Goal: Information Seeking & Learning: Understand process/instructions

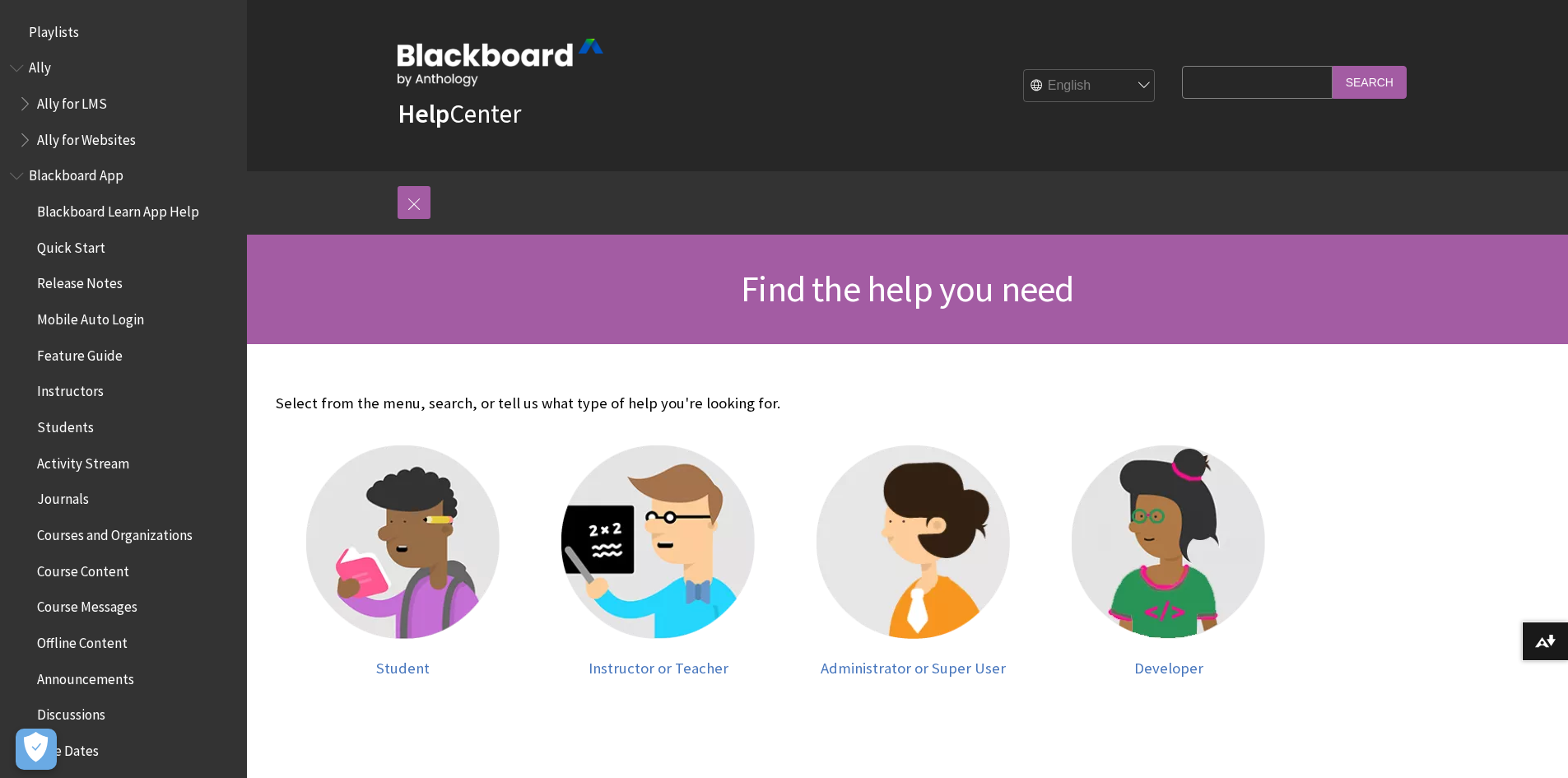
click at [80, 249] on span "Quick Start" at bounding box center [71, 245] width 68 height 23
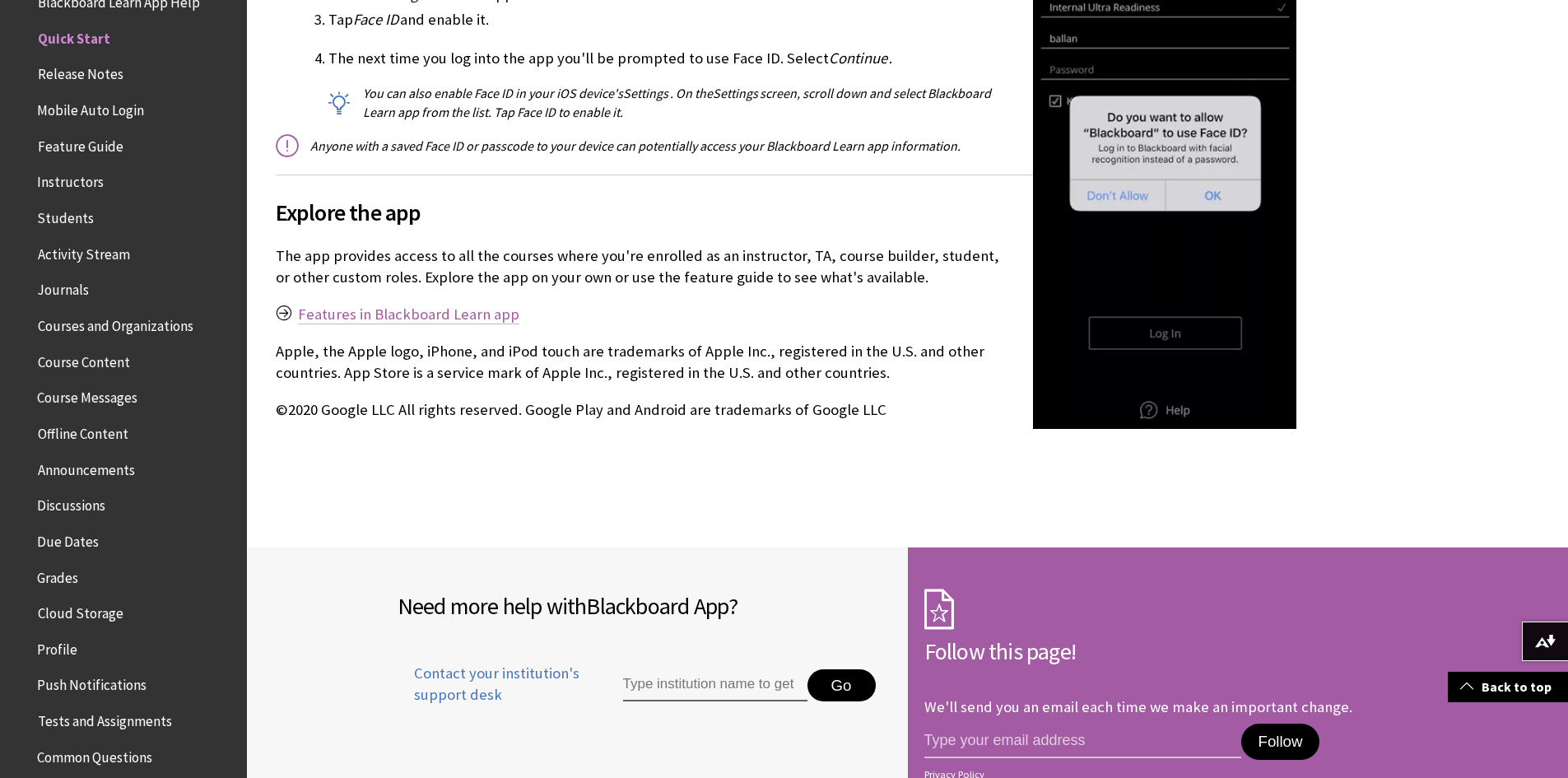
scroll to position [2386, 0]
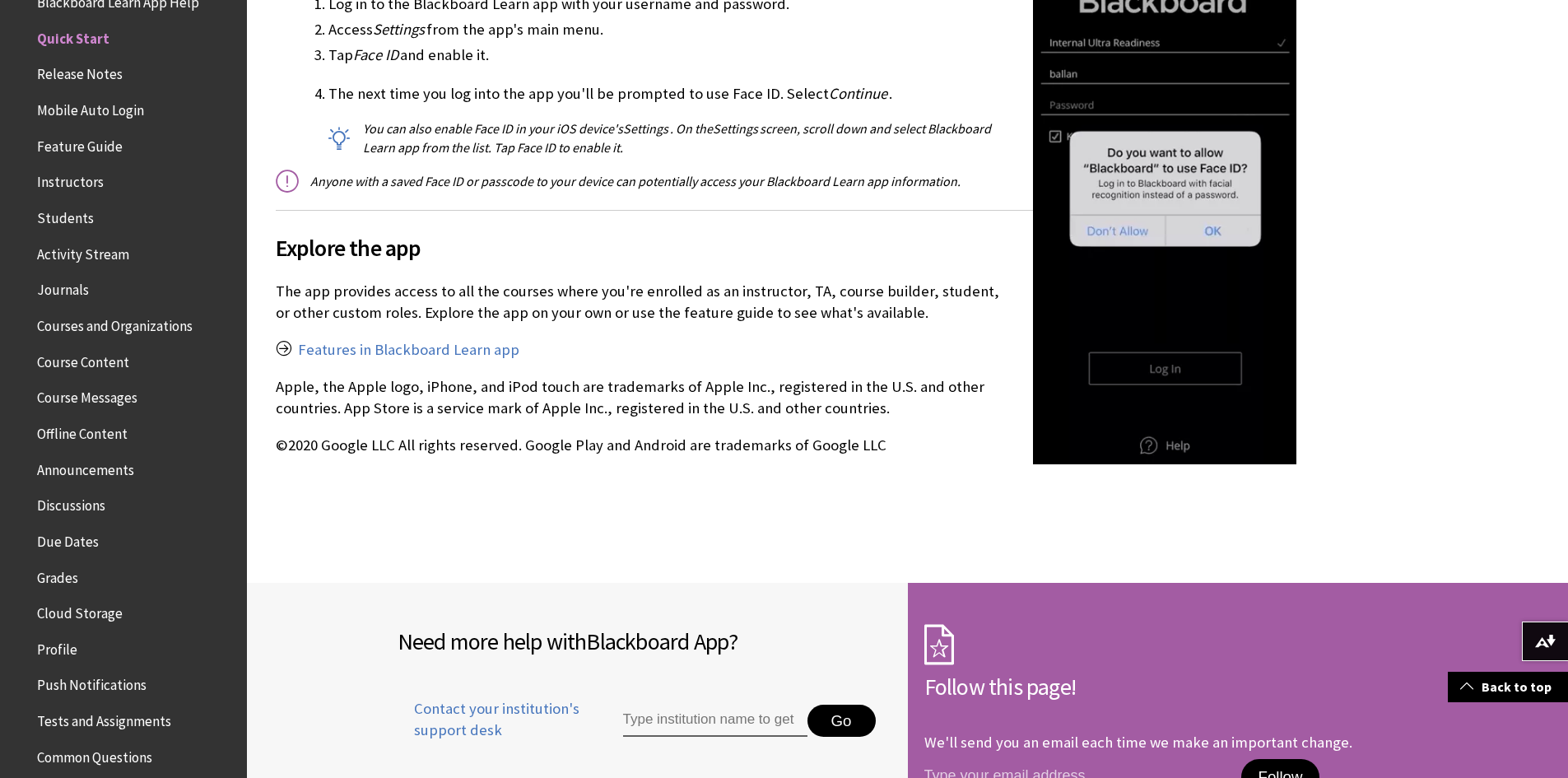
click at [61, 186] on span "Instructors" at bounding box center [71, 180] width 67 height 23
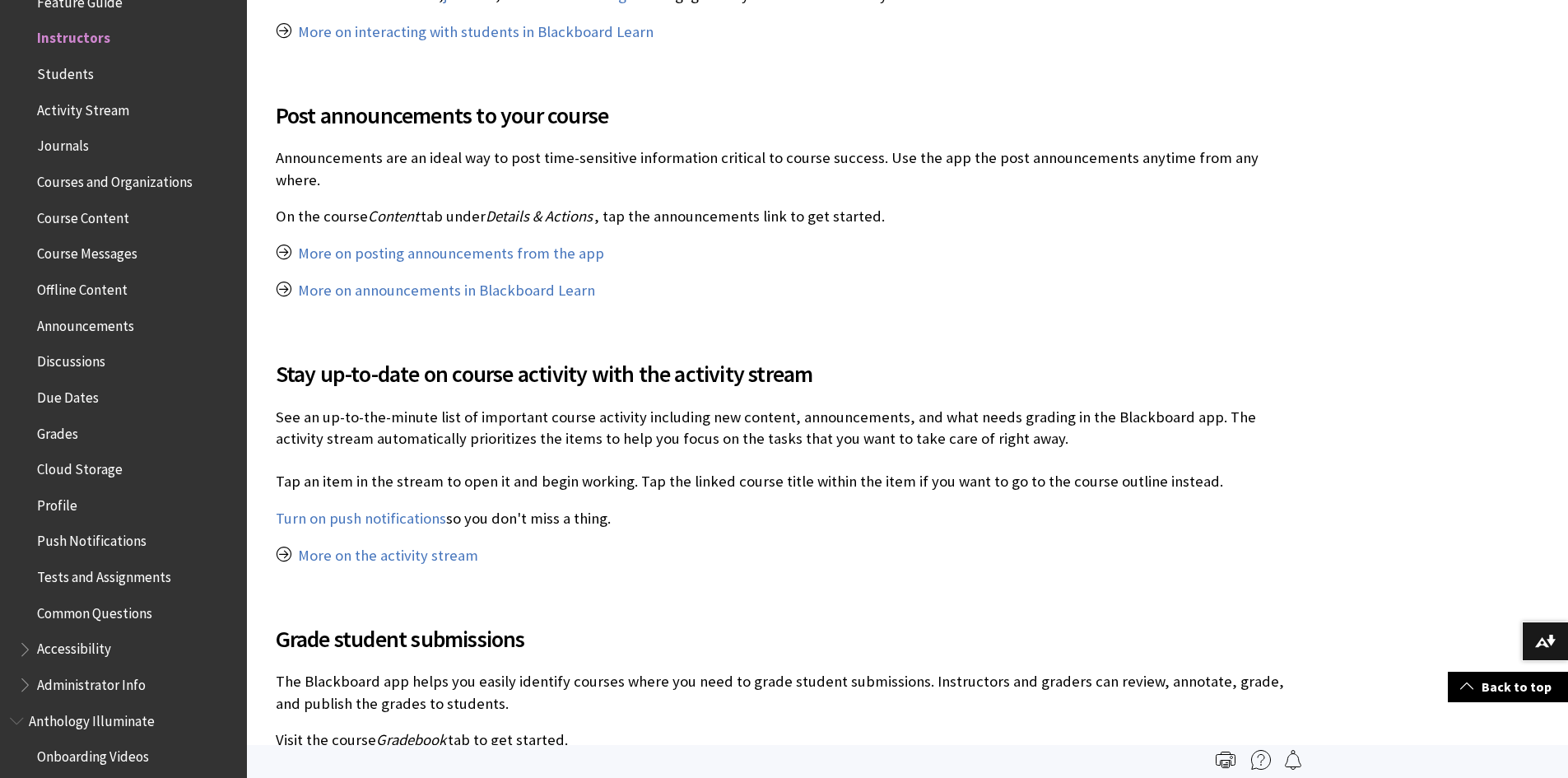
scroll to position [1399, 0]
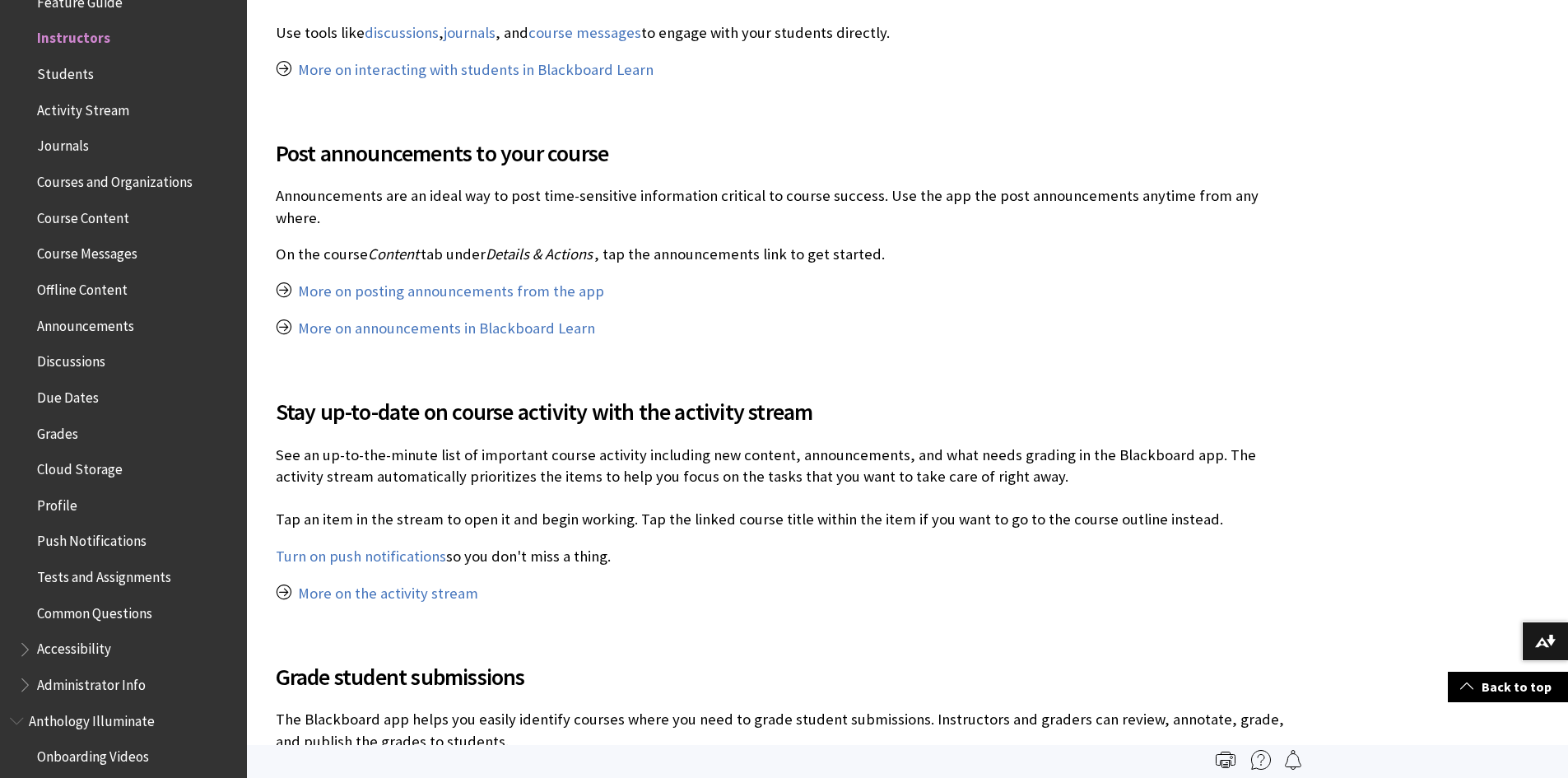
click at [63, 221] on span "Course Content" at bounding box center [84, 216] width 92 height 23
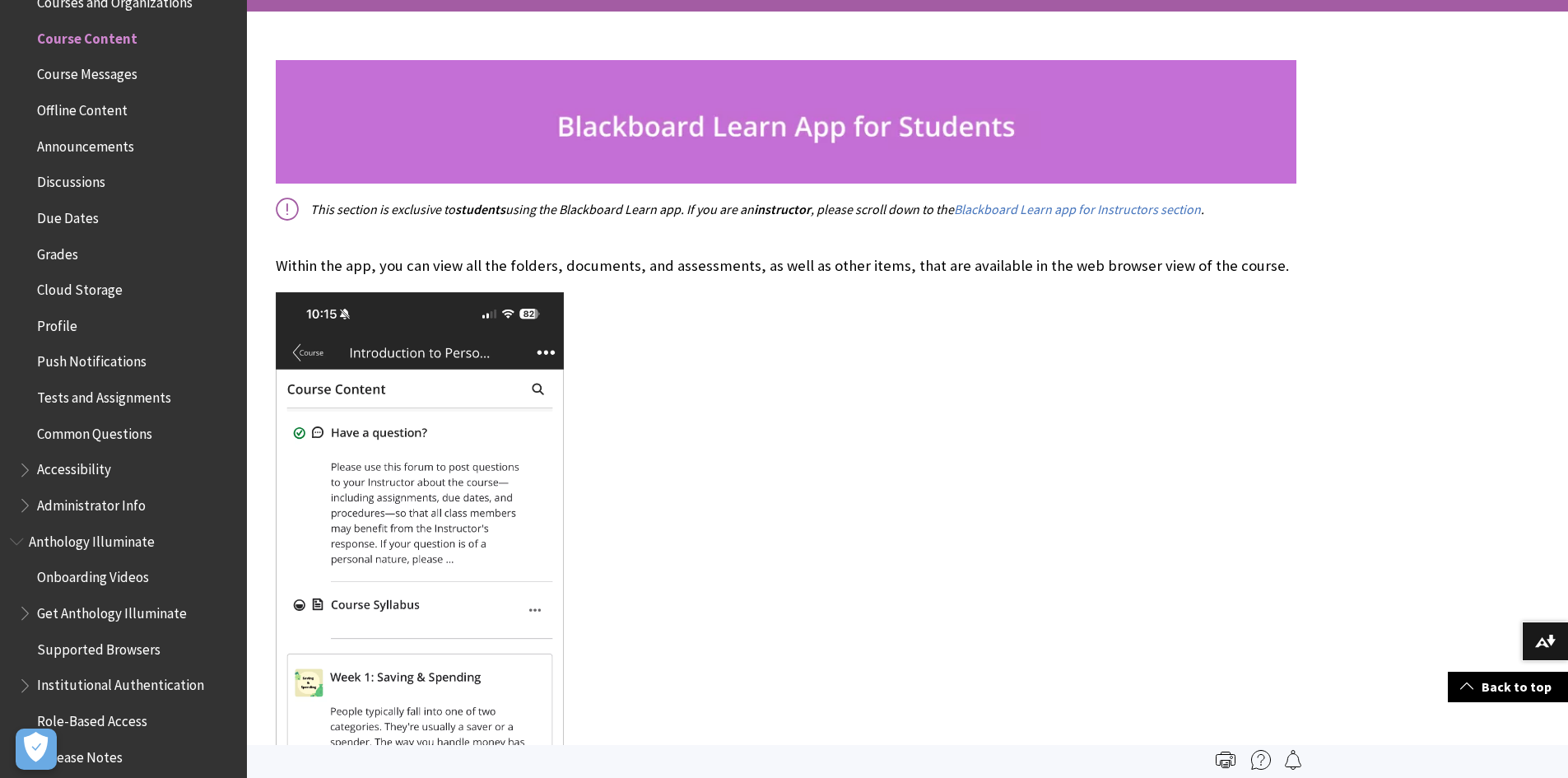
scroll to position [329, 0]
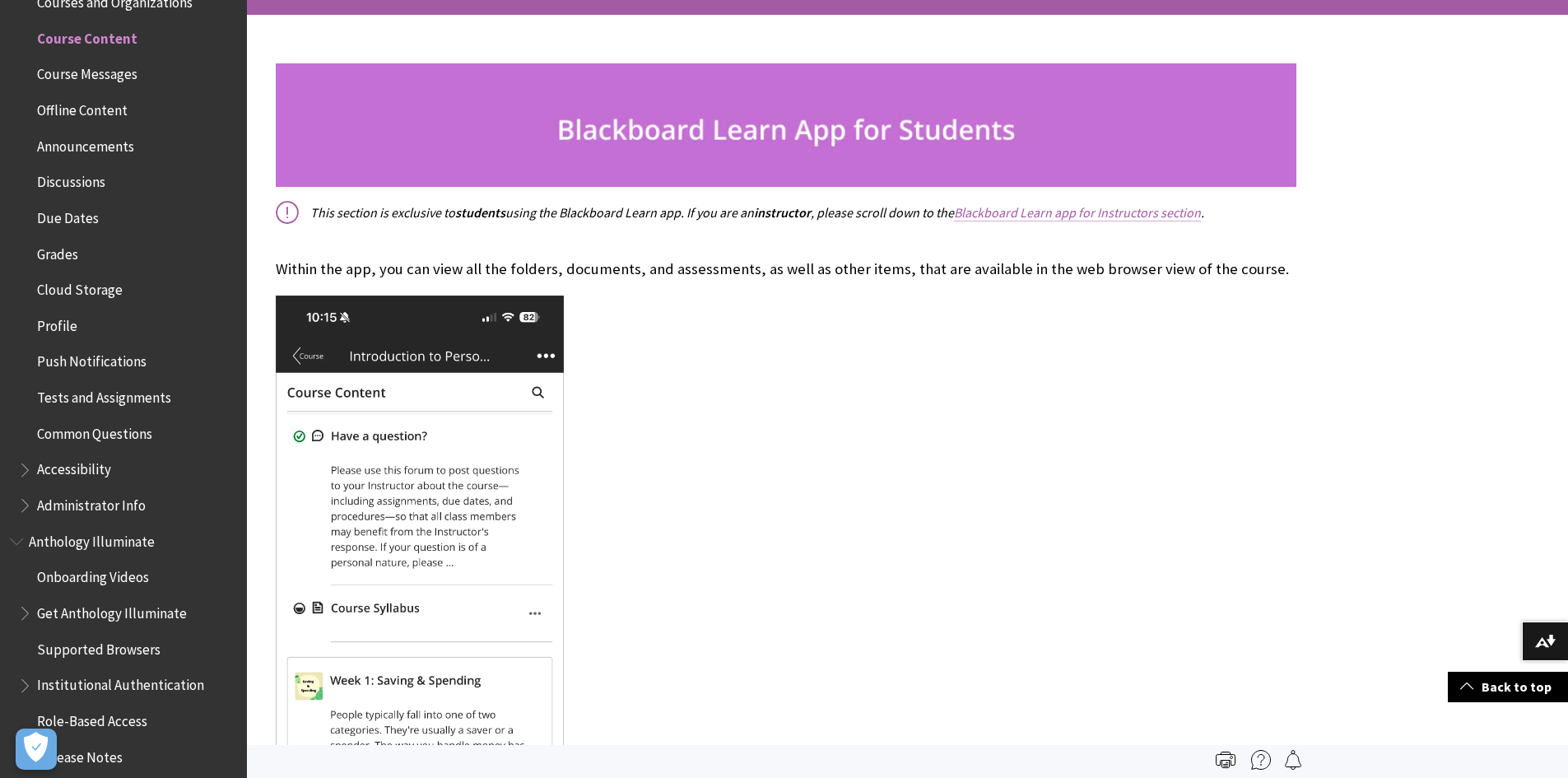
click at [1038, 215] on link "Blackboard Learn app for Instructors section" at bounding box center [1078, 213] width 247 height 17
click at [1055, 214] on link "Blackboard Learn app for Instructors section" at bounding box center [1078, 213] width 247 height 17
click at [1078, 217] on link "Blackboard Learn app for Instructors section" at bounding box center [1078, 213] width 247 height 17
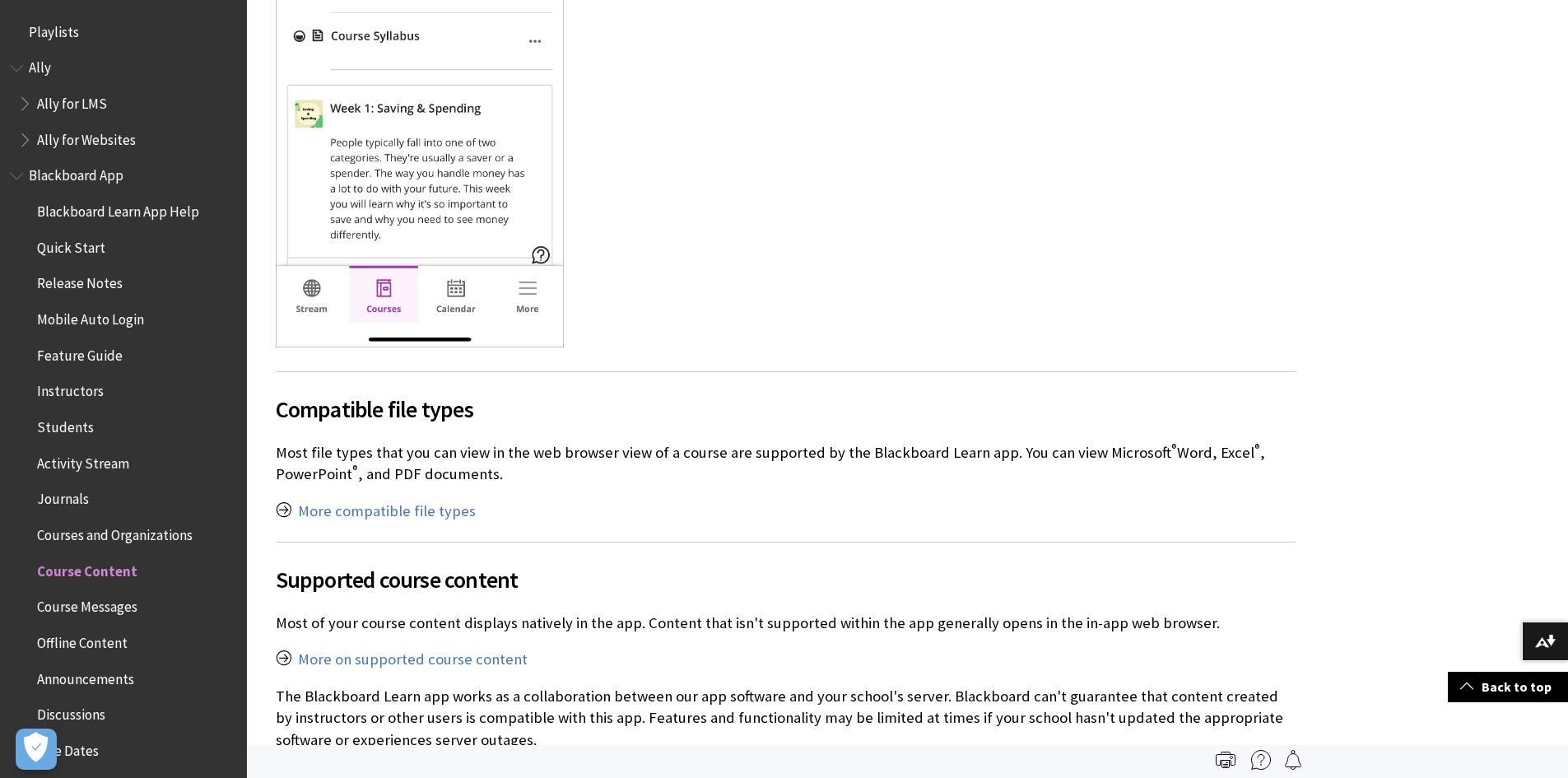
scroll to position [741, 0]
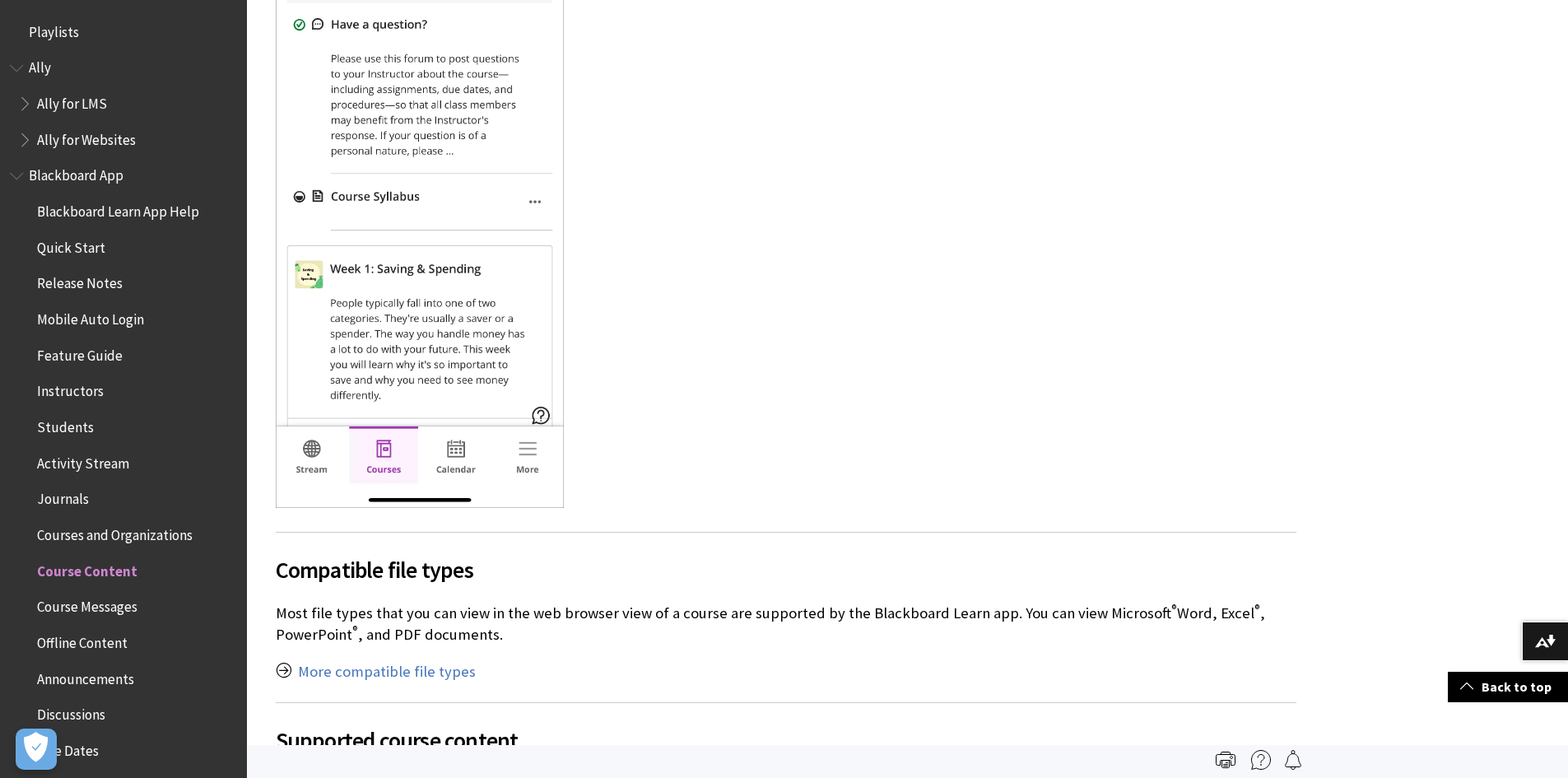
click at [12, 178] on span "Book outline for Blackboard App Help" at bounding box center [18, 172] width 17 height 21
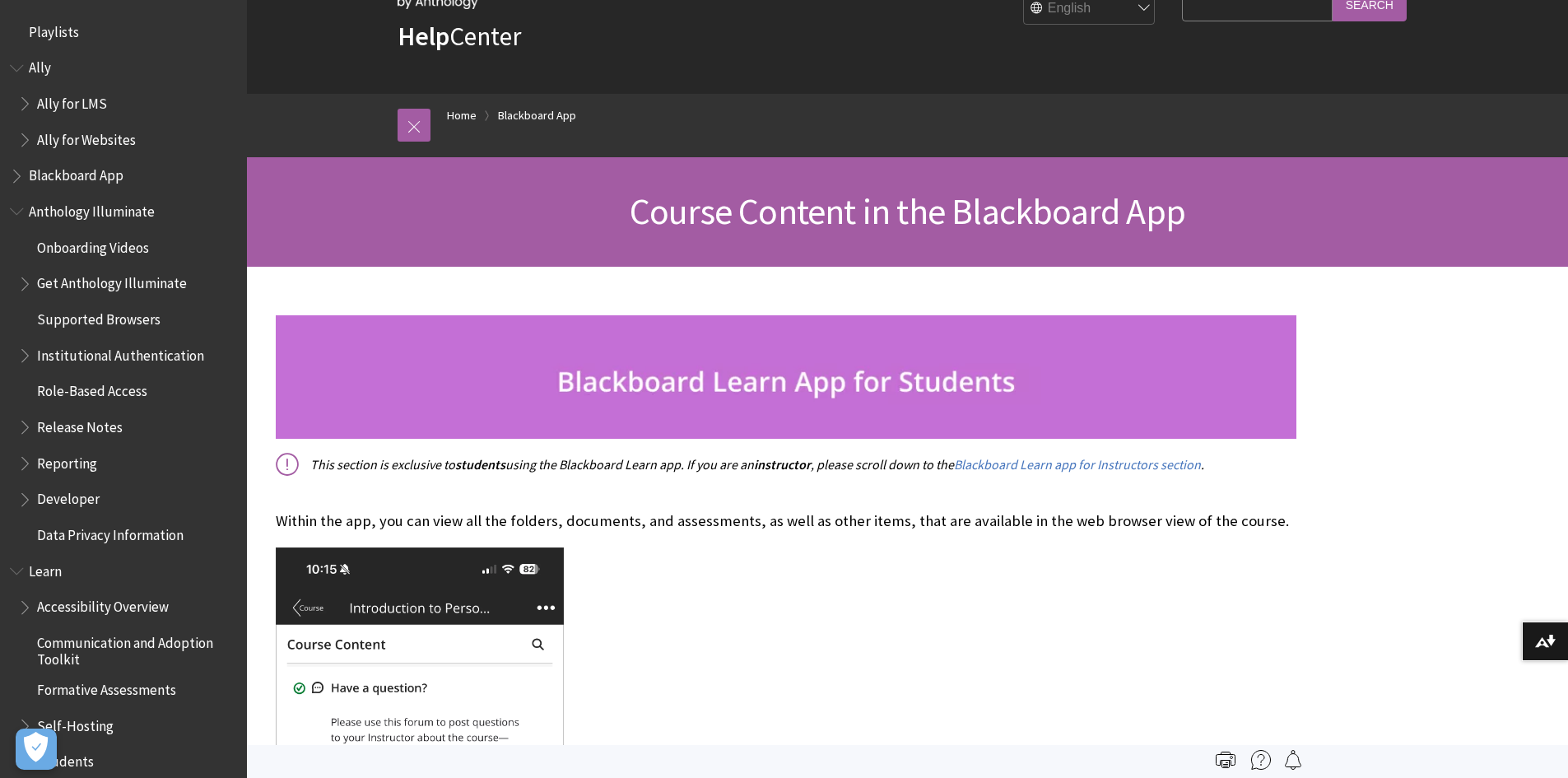
scroll to position [0, 0]
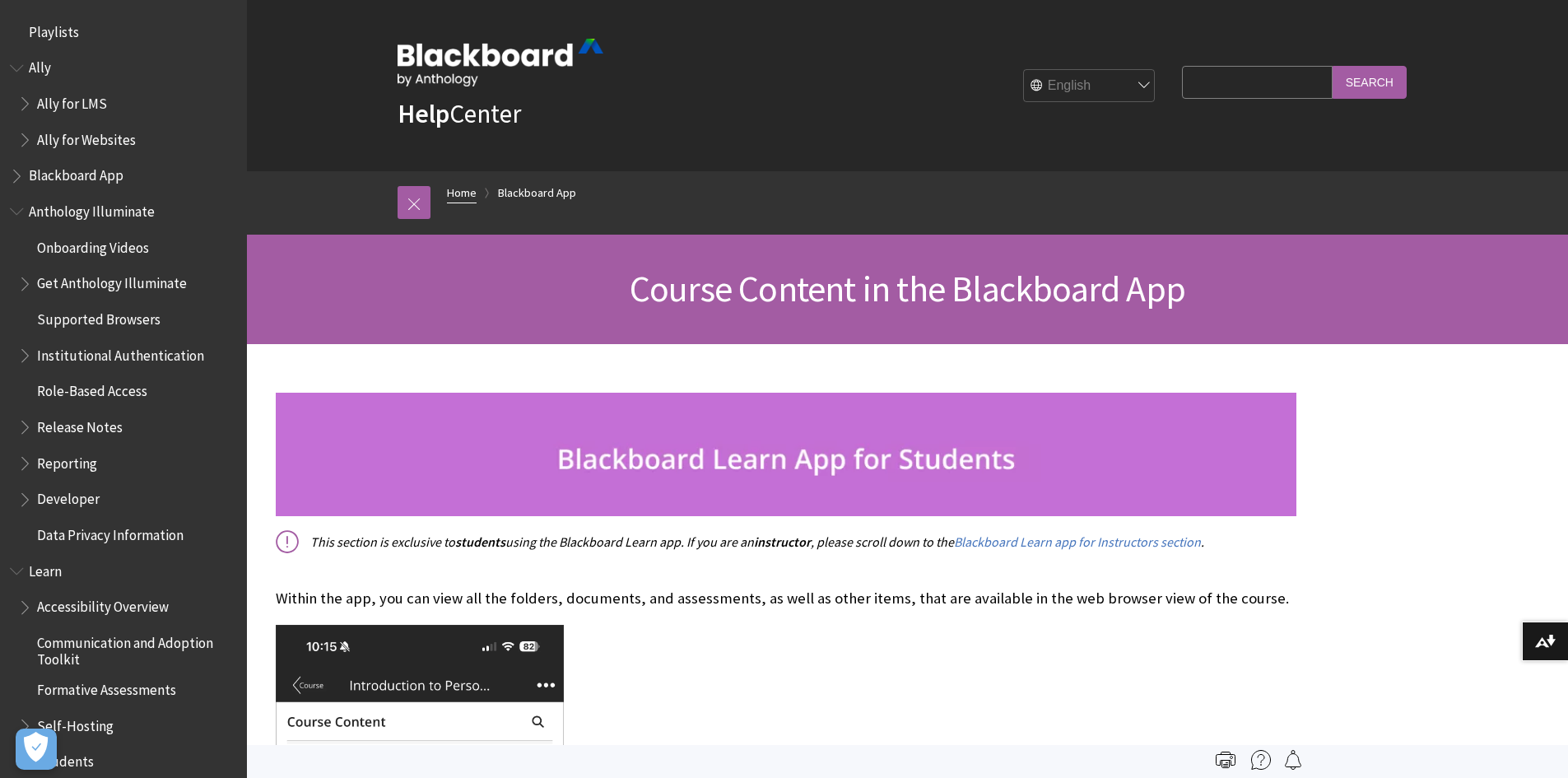
click at [461, 190] on link "Home" at bounding box center [461, 193] width 30 height 21
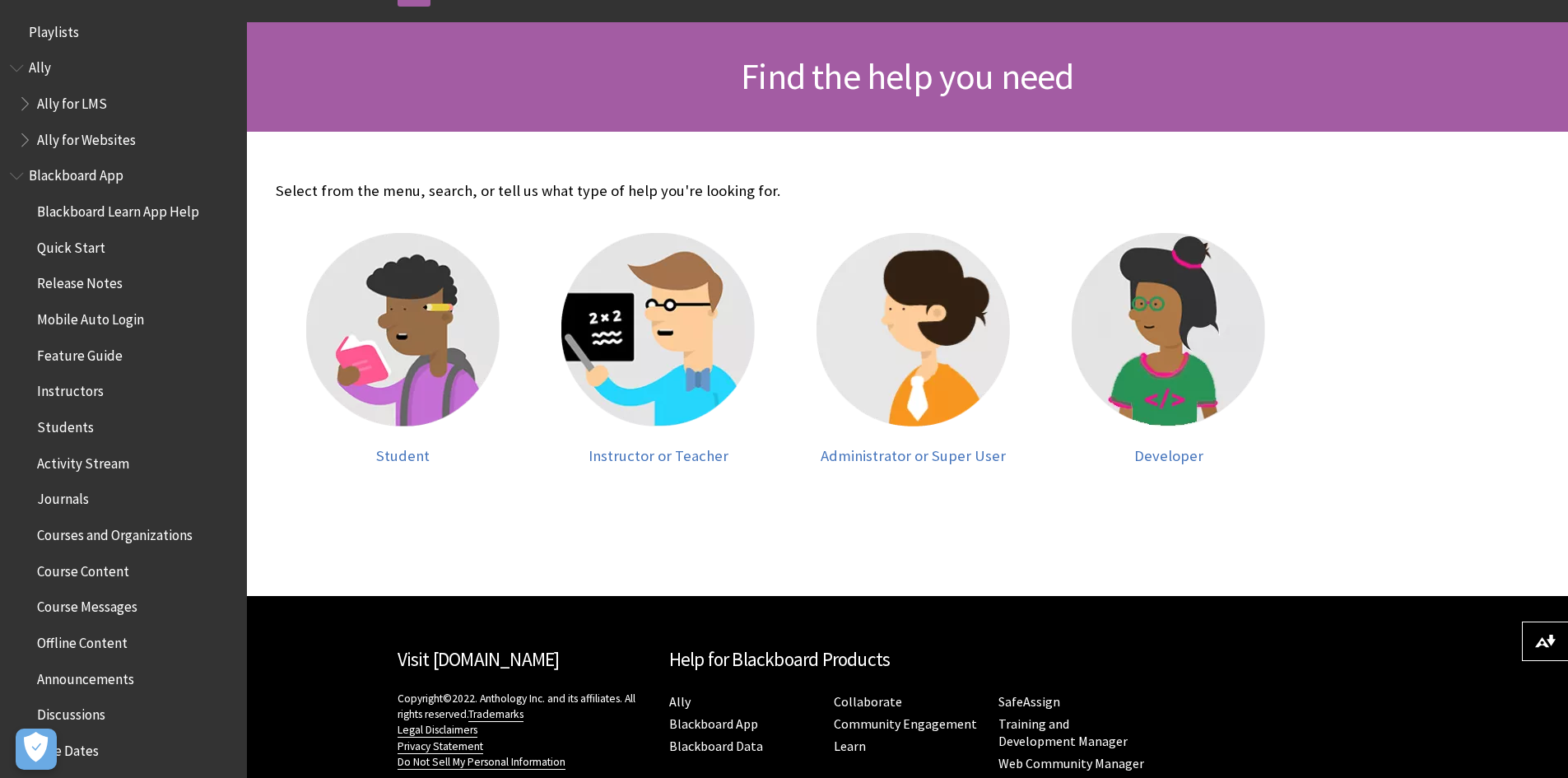
scroll to position [247, 0]
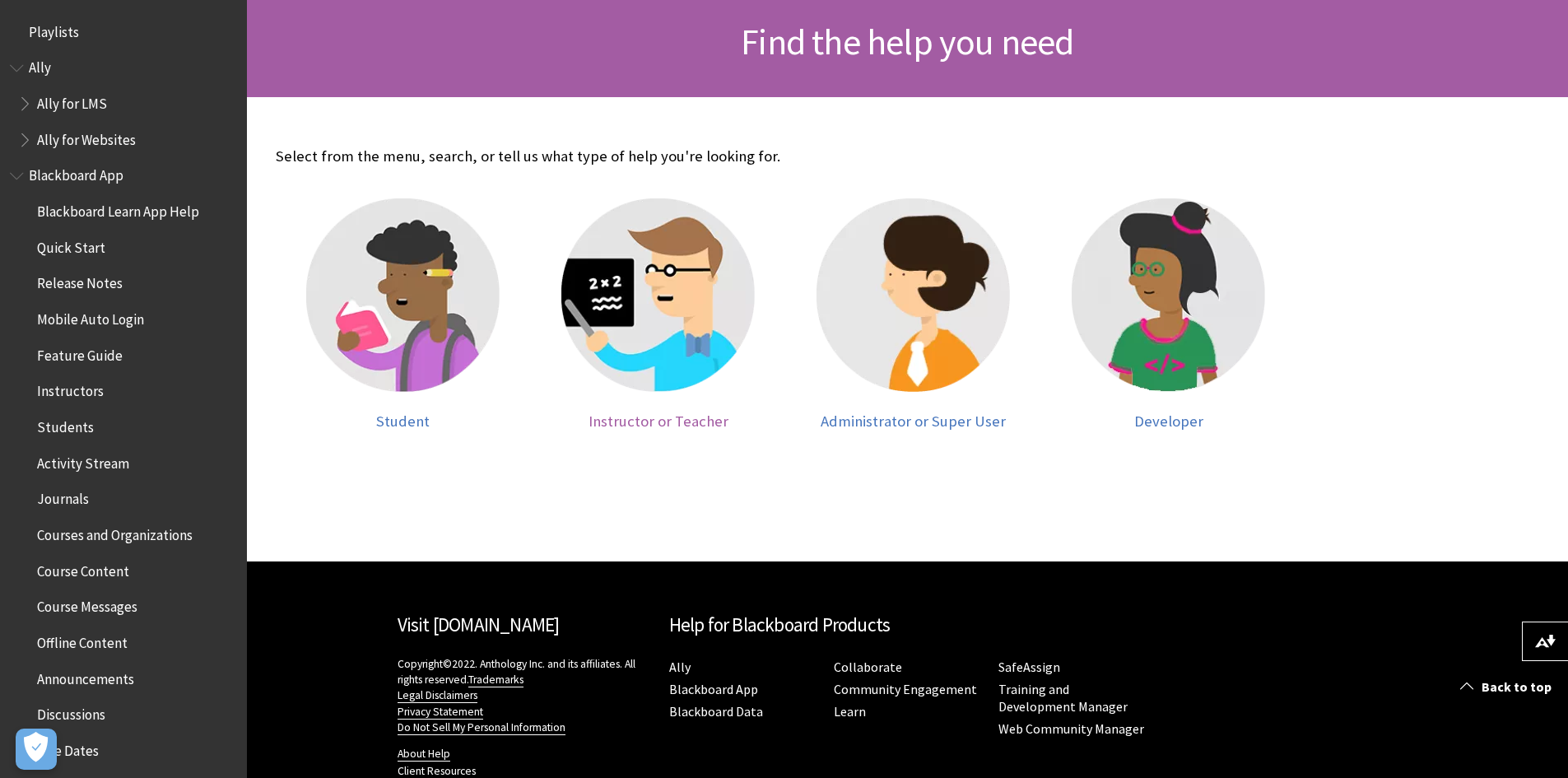
click at [648, 424] on span "Instructor or Teacher" at bounding box center [658, 421] width 140 height 19
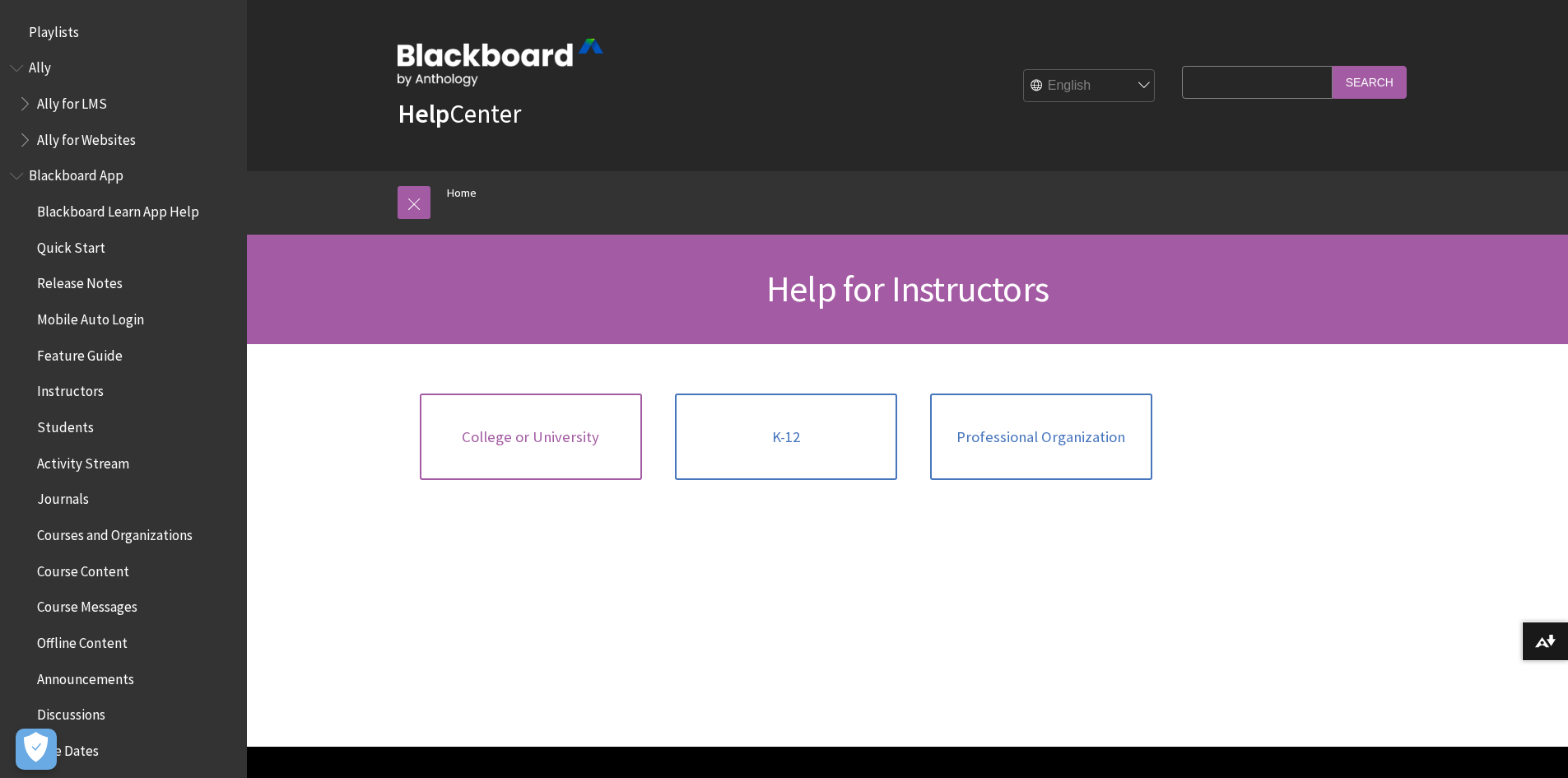
click at [531, 450] on link "College or University" at bounding box center [530, 437] width 222 height 87
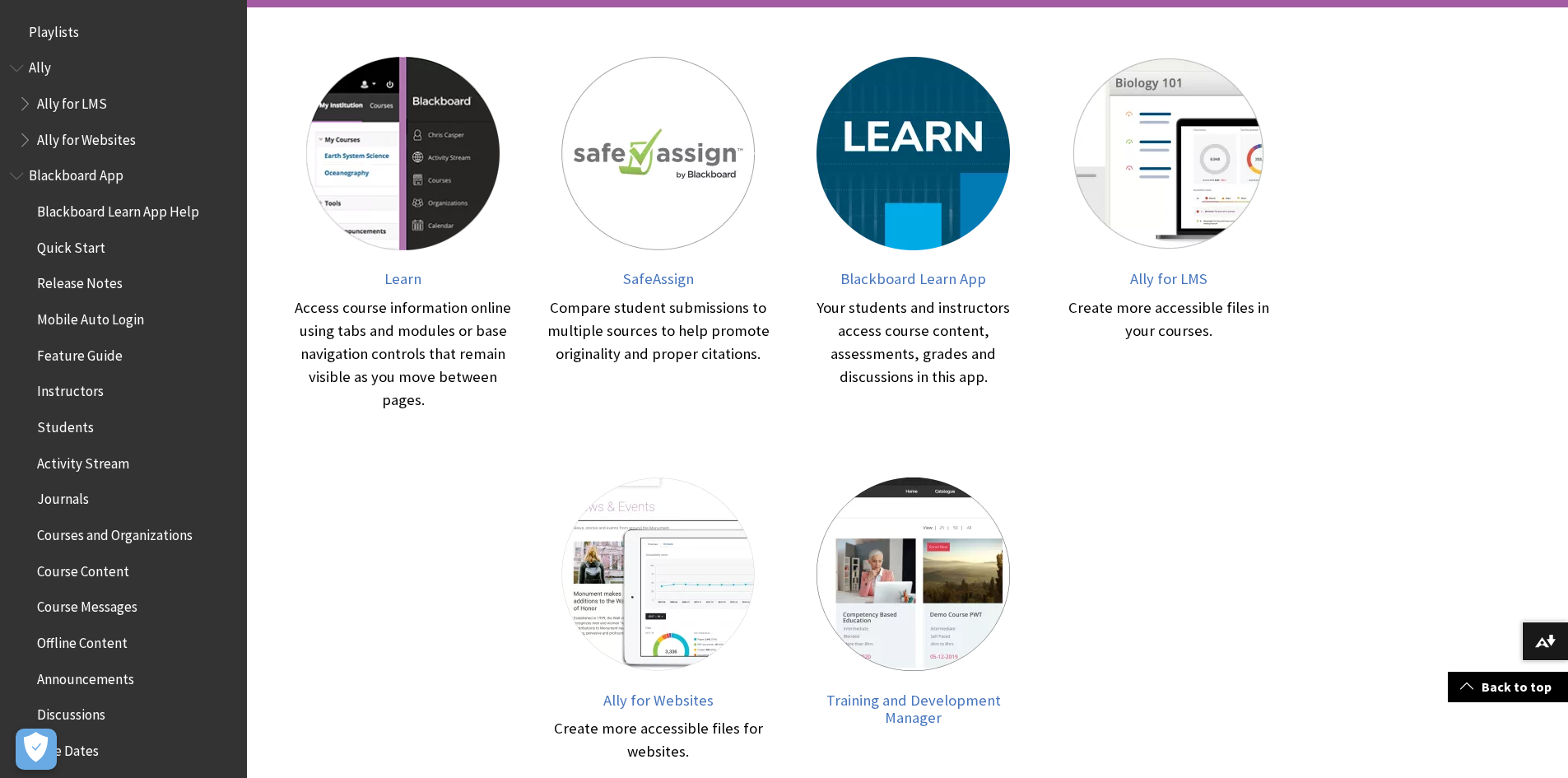
scroll to position [329, 0]
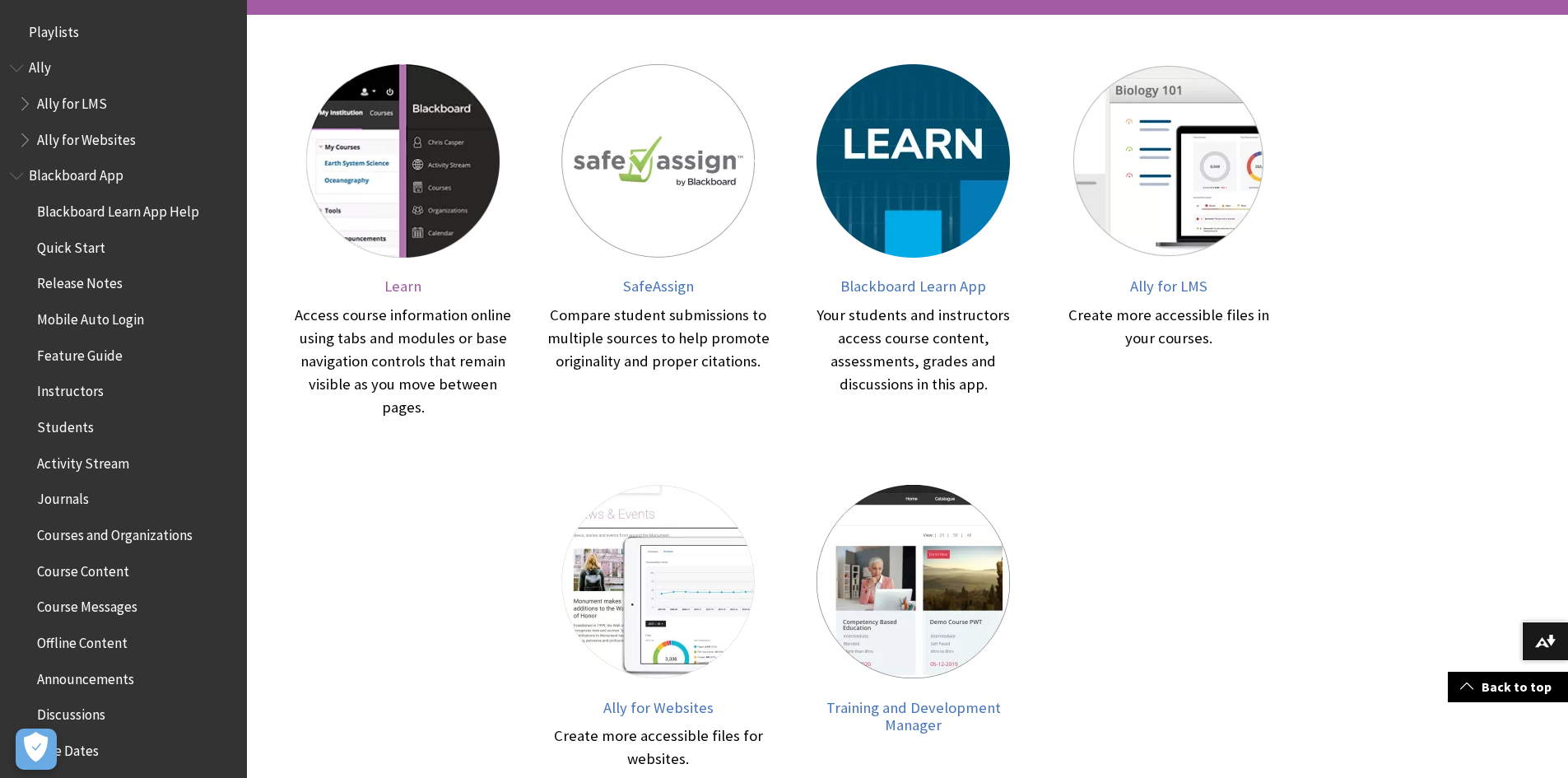
click at [405, 282] on span "Learn" at bounding box center [403, 286] width 37 height 19
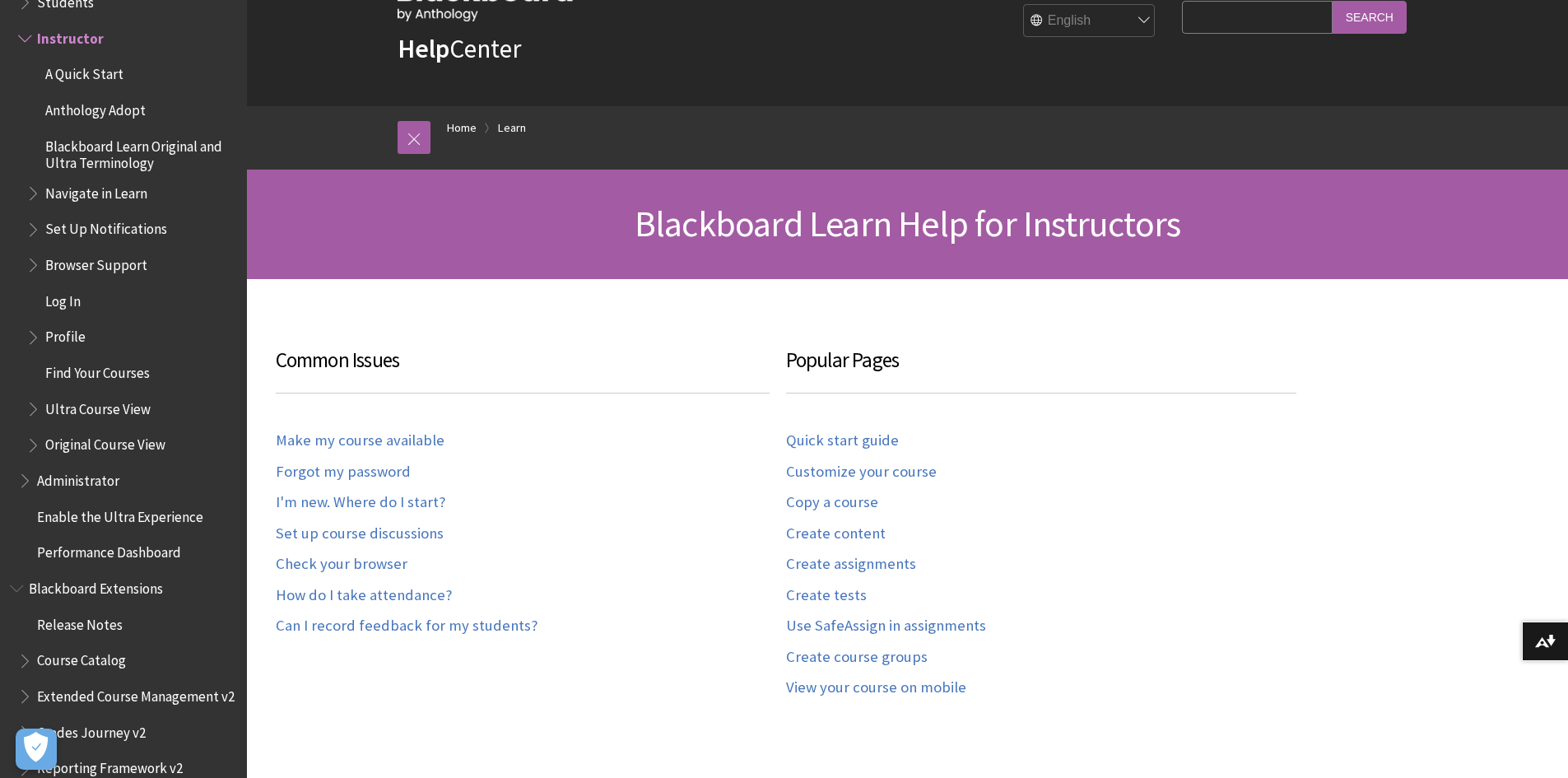
scroll to position [164, 0]
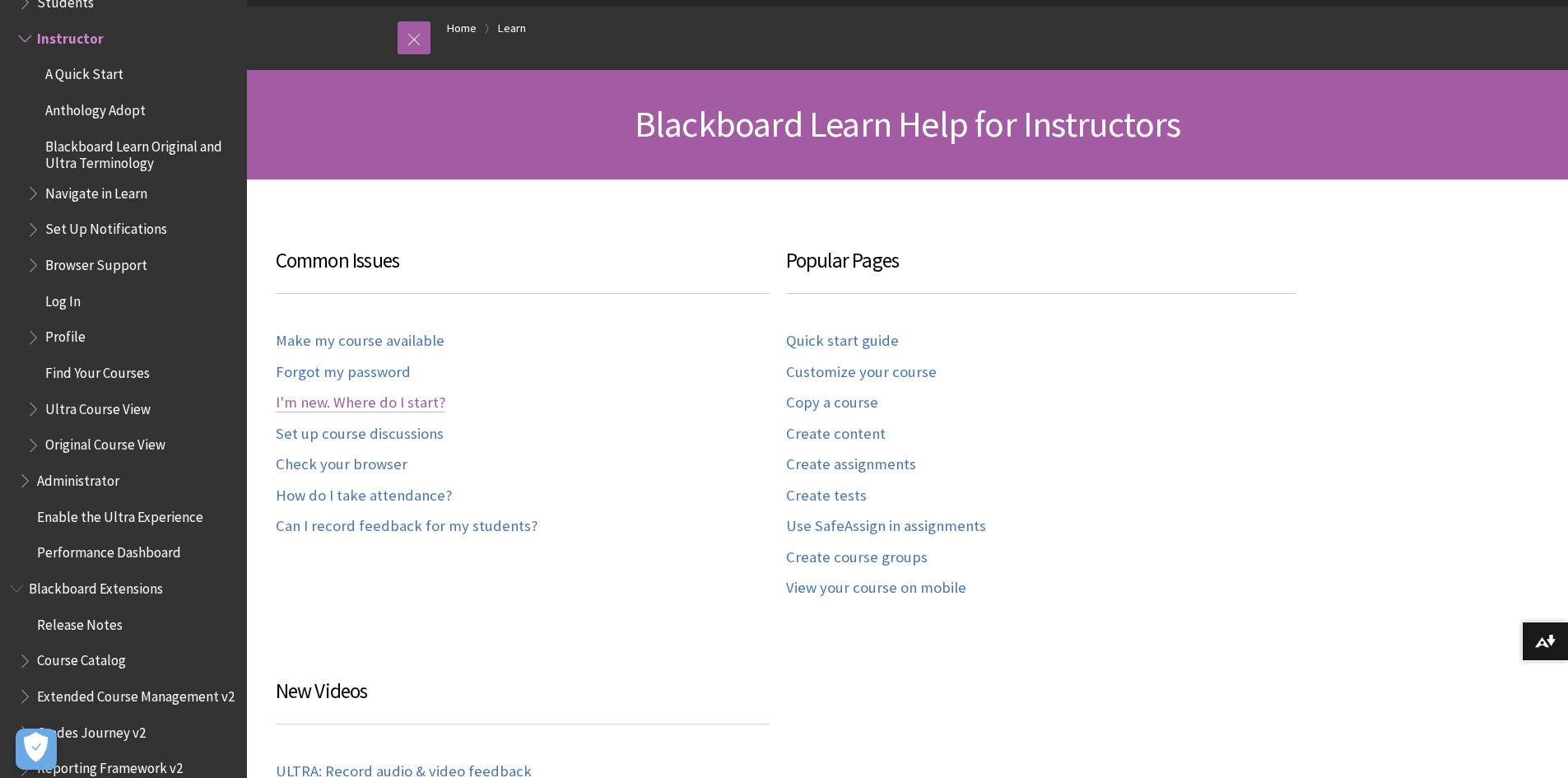
click at [399, 403] on link "I'm new. Where do I start?" at bounding box center [360, 403] width 170 height 19
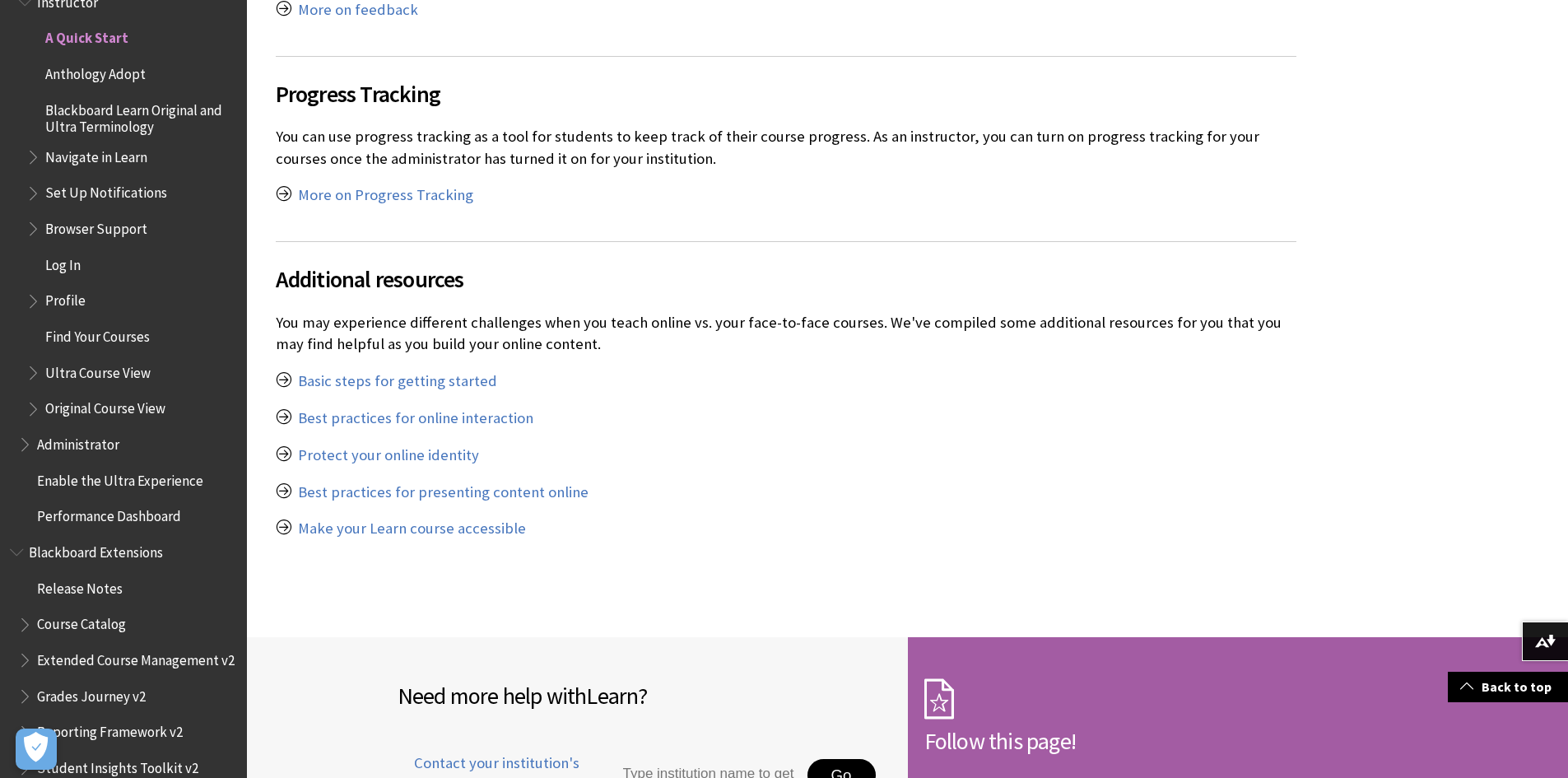
scroll to position [6007, 0]
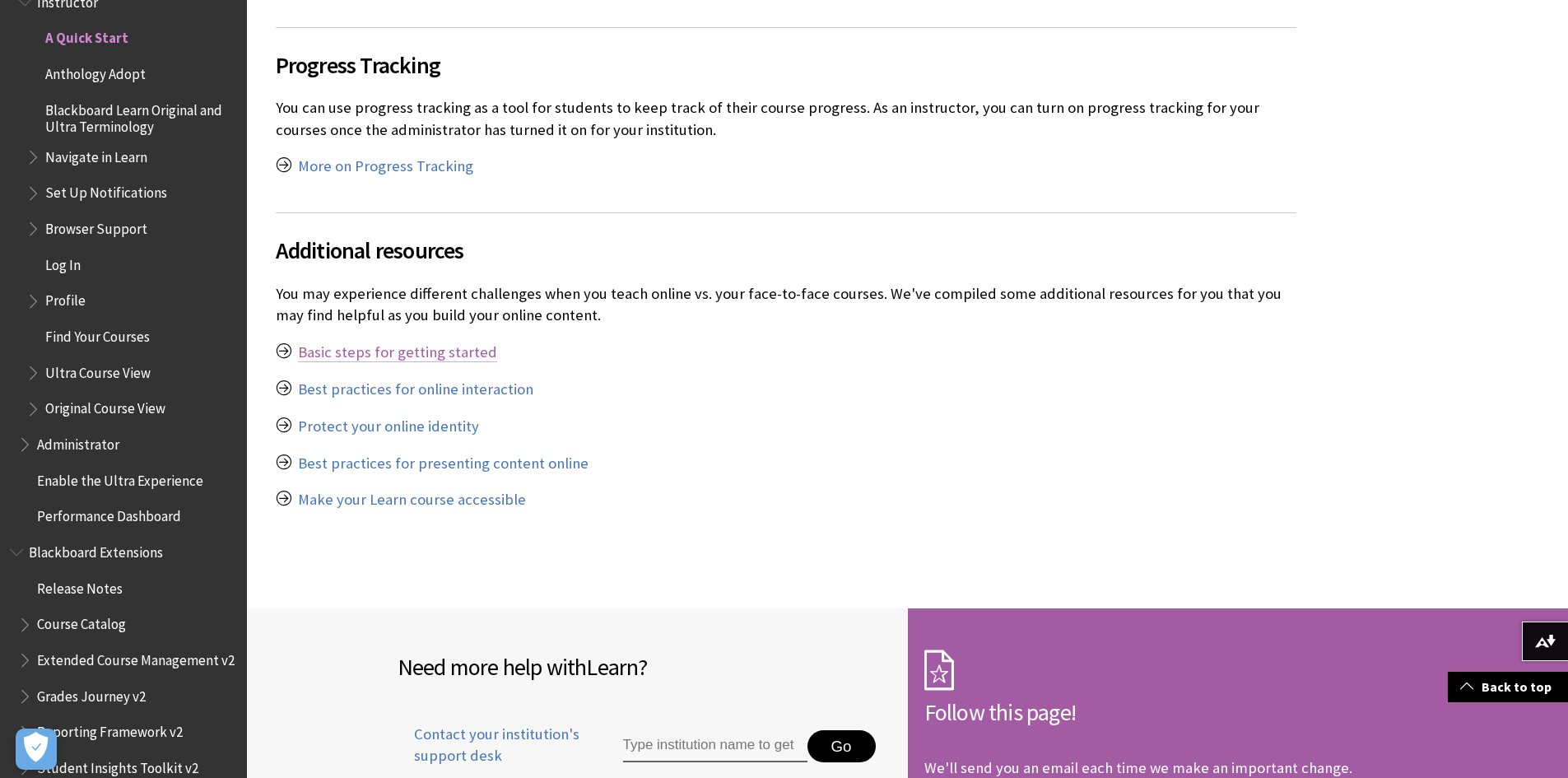
click at [414, 342] on link "Basic steps for getting started" at bounding box center [397, 352] width 199 height 20
click at [95, 338] on span "Find Your Courses" at bounding box center [98, 334] width 104 height 23
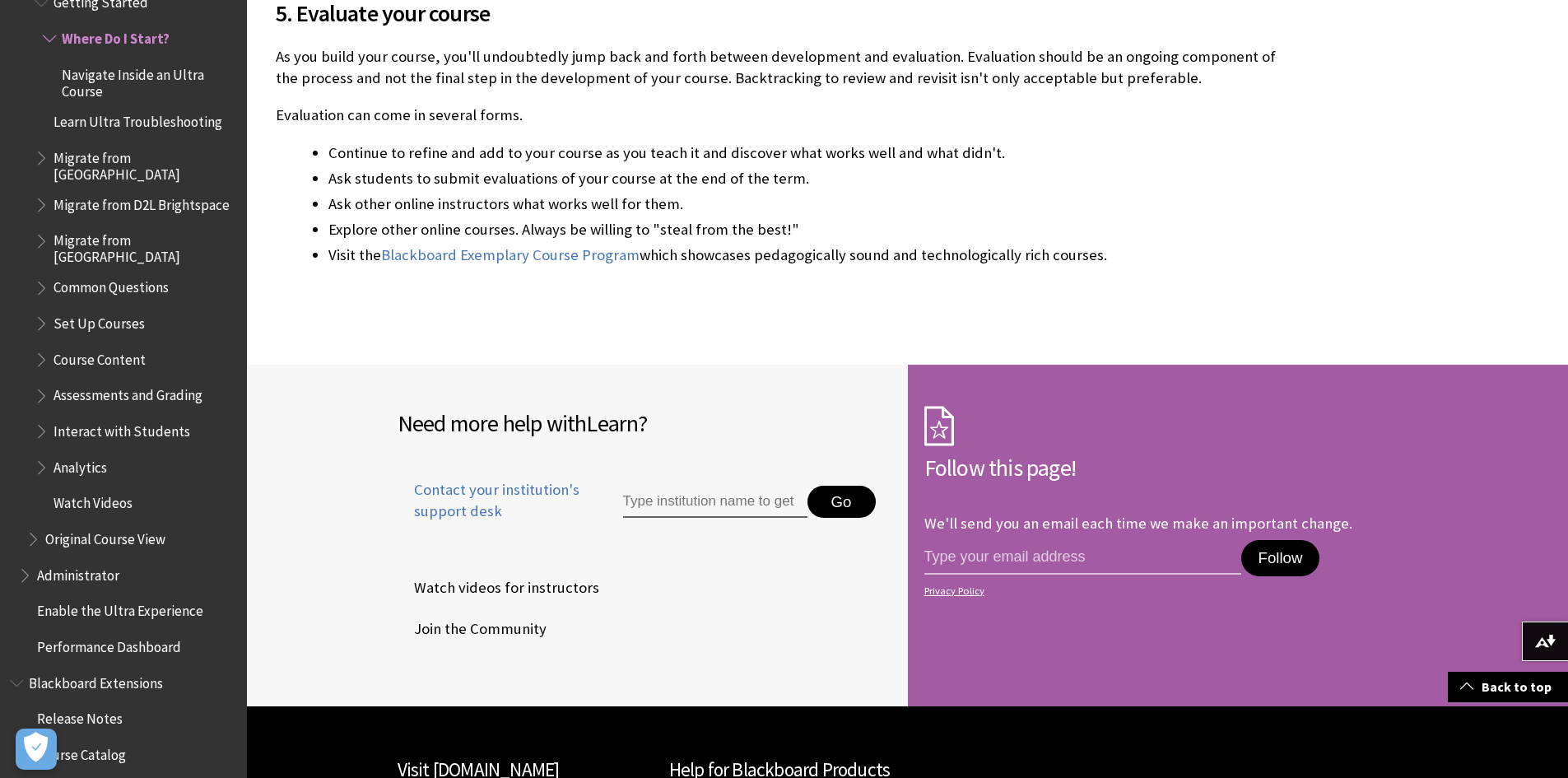
scroll to position [5678, 0]
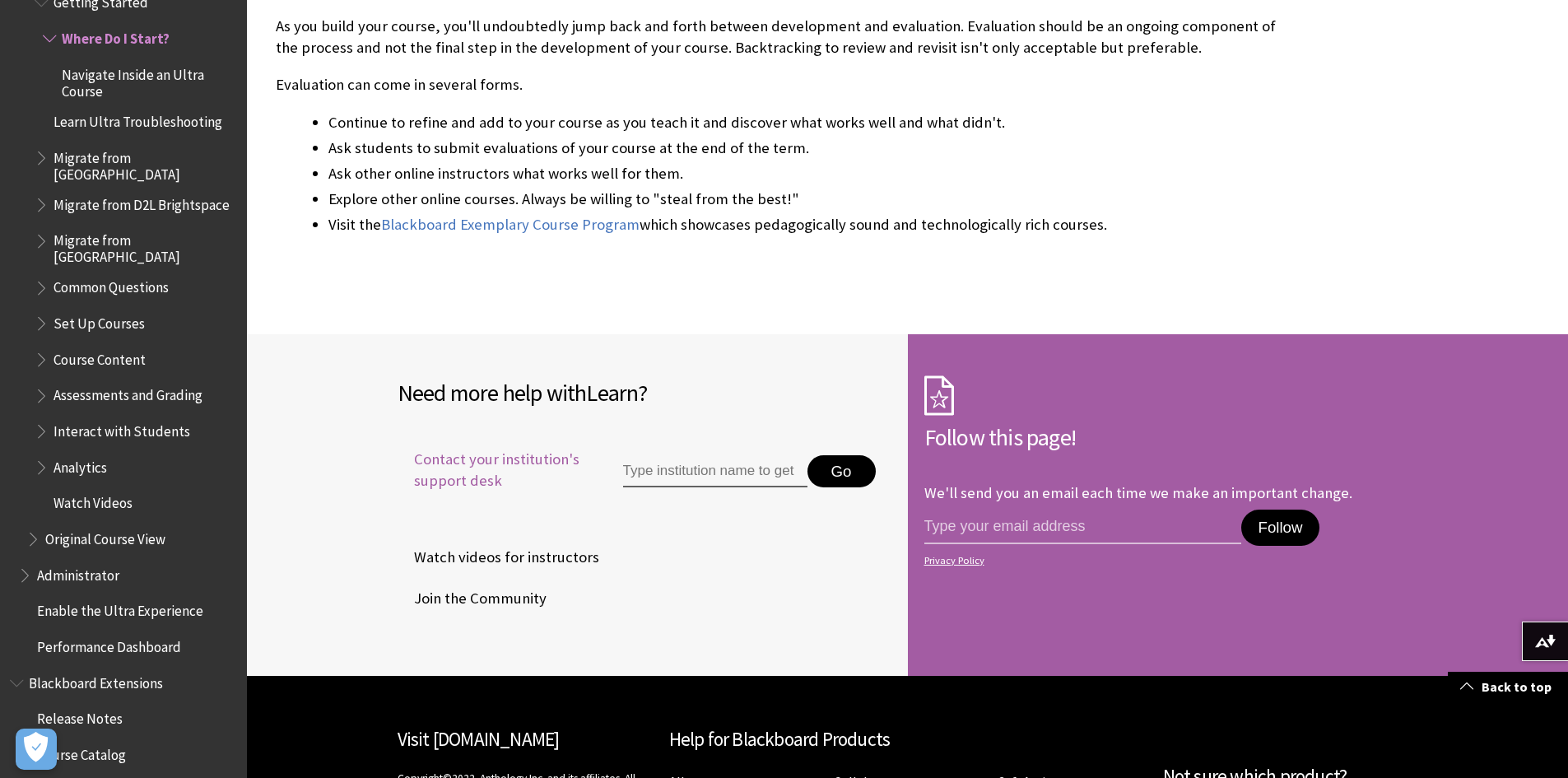
click at [434, 448] on span "Contact your institution's support desk" at bounding box center [492, 469] width 188 height 43
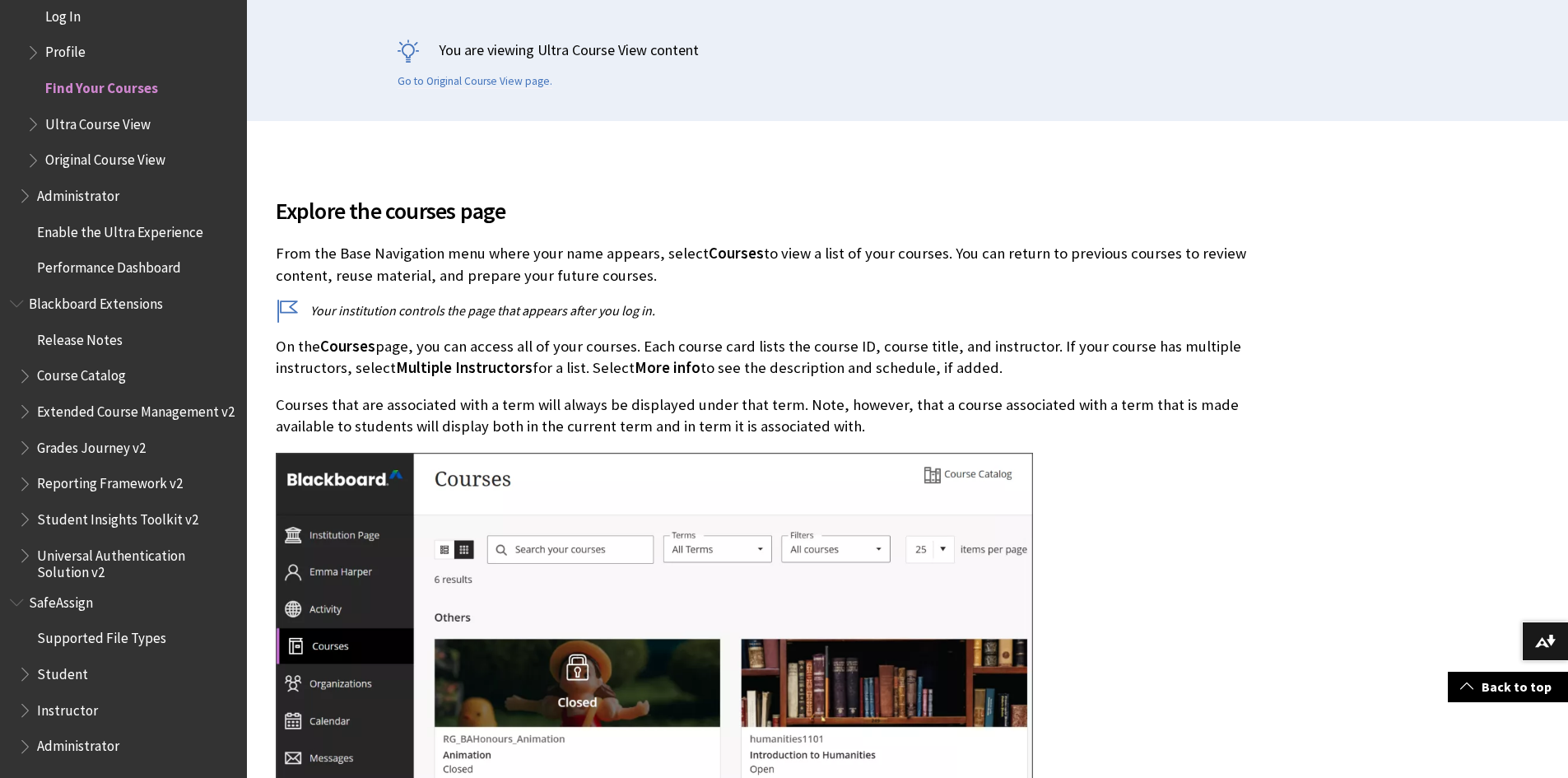
scroll to position [576, 0]
